Goal: Check status: Check status

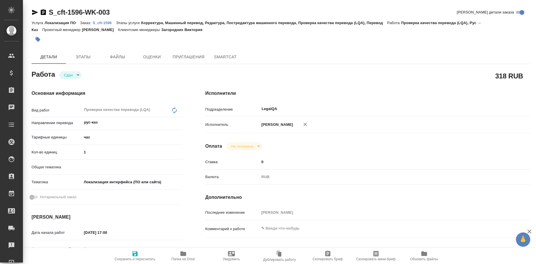
type textarea "x"
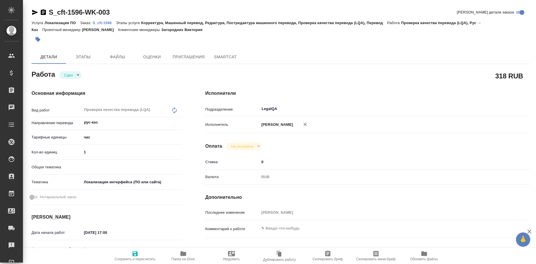
type textarea "x"
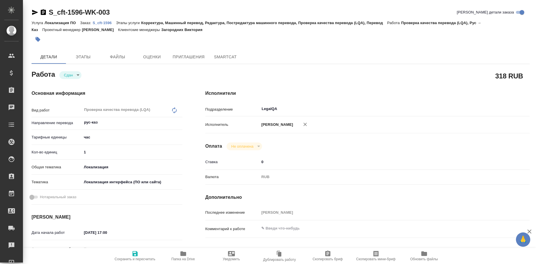
type textarea "x"
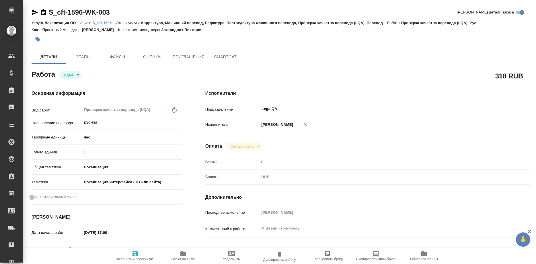
type textarea "x"
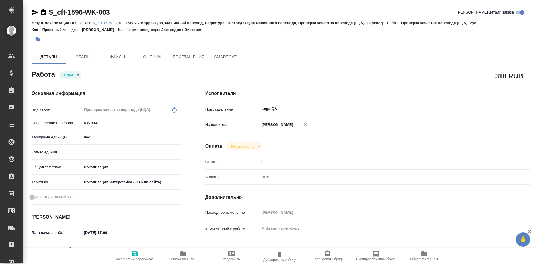
type textarea "x"
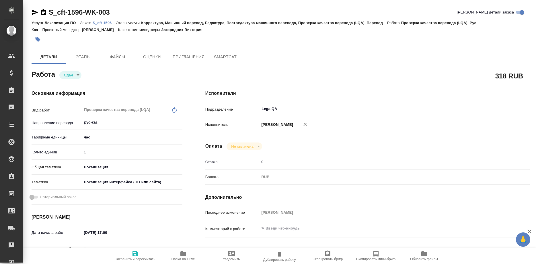
type textarea "x"
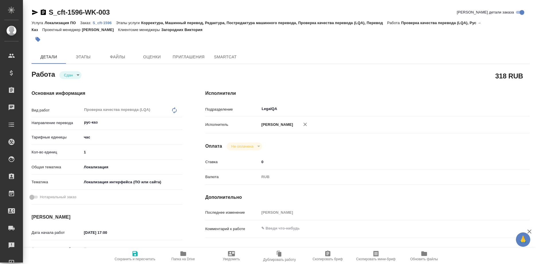
click at [102, 22] on p "S_cft-1596" at bounding box center [104, 23] width 23 height 4
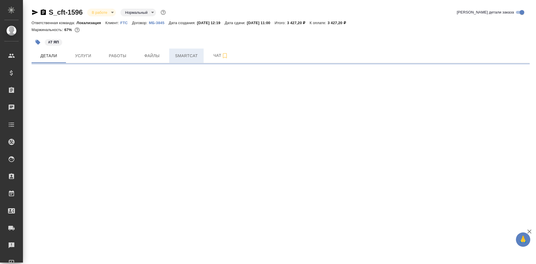
select select "RU"
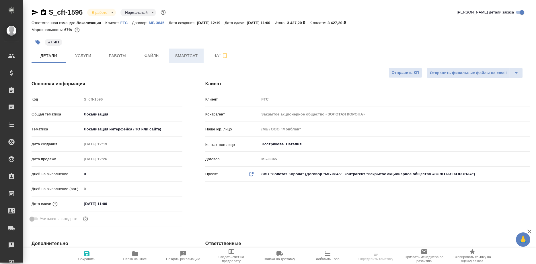
type textarea "x"
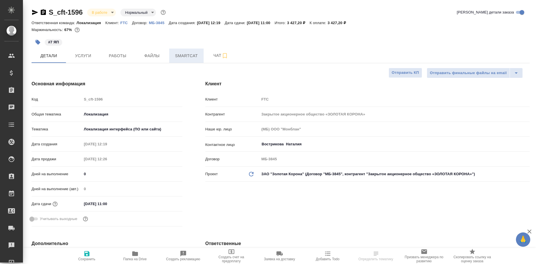
type textarea "x"
click at [192, 57] on span "Smartcat" at bounding box center [187, 55] width 28 height 7
type input "[PERSON_NAME]"
type input "Сеитов Павел"
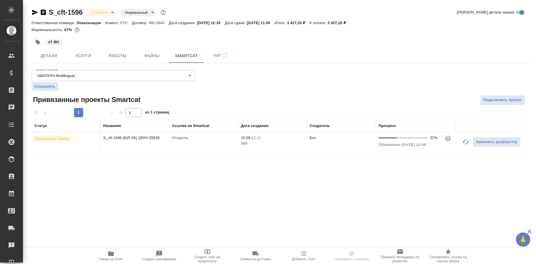
click at [178, 139] on link "Открыть" at bounding box center [180, 137] width 16 height 4
